Goal: Information Seeking & Learning: Learn about a topic

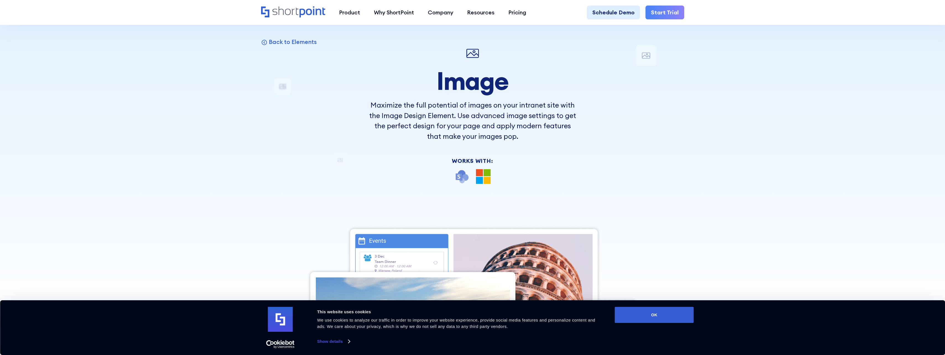
scroll to position [28, 0]
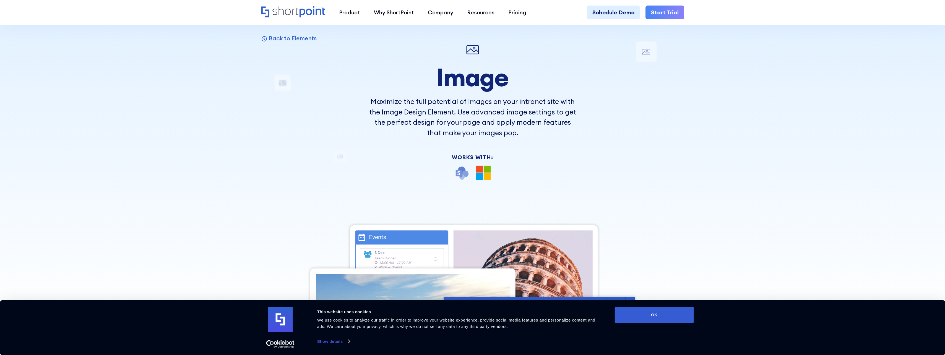
click at [656, 310] on button "OK" at bounding box center [654, 315] width 79 height 16
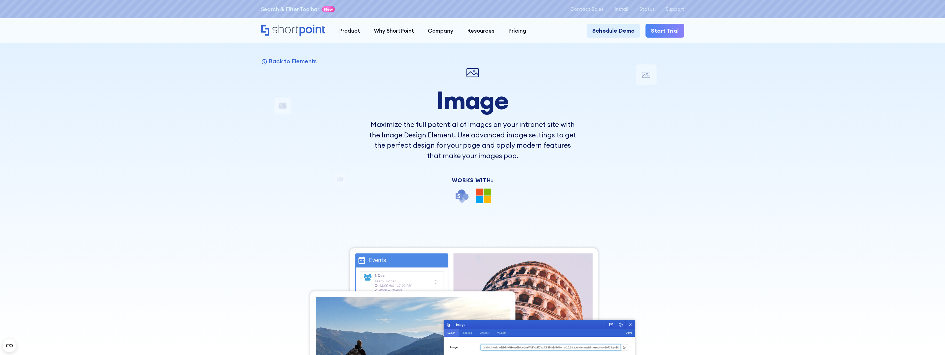
scroll to position [0, 0]
